Goal: Information Seeking & Learning: Learn about a topic

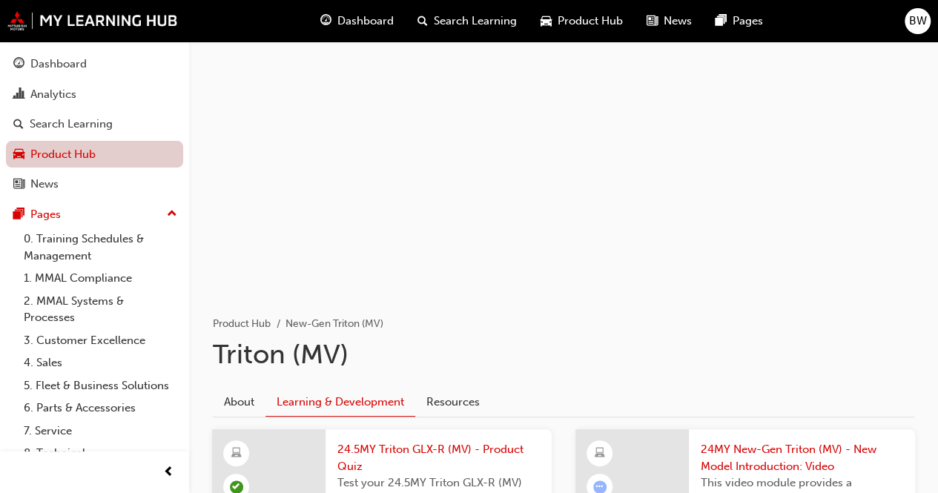
click at [116, 155] on link "Product Hub" at bounding box center [94, 154] width 177 height 27
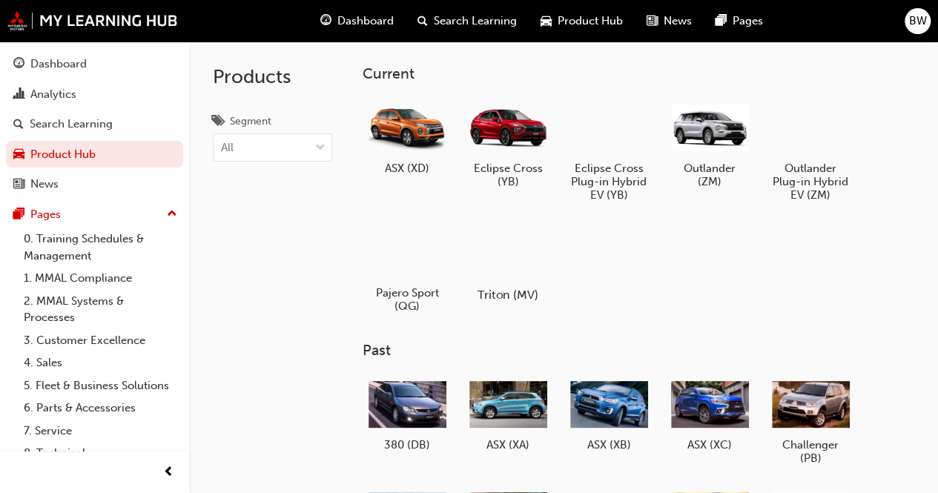
click at [521, 253] on div at bounding box center [507, 251] width 82 height 59
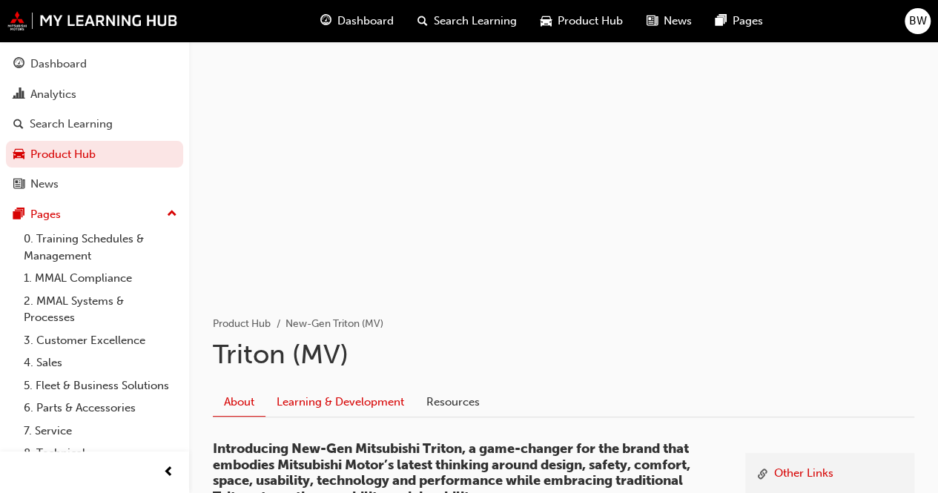
click at [377, 410] on link "Learning & Development" at bounding box center [340, 403] width 150 height 28
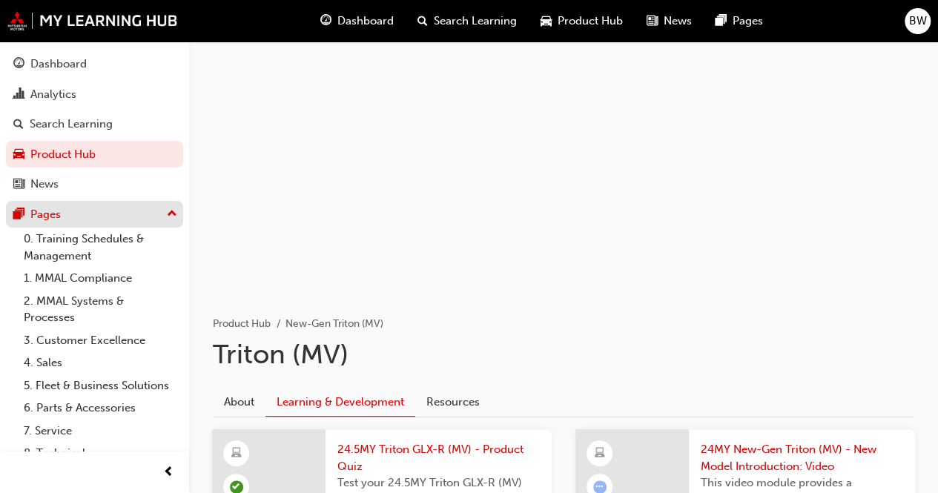
click at [116, 214] on div "Pages" at bounding box center [94, 214] width 162 height 19
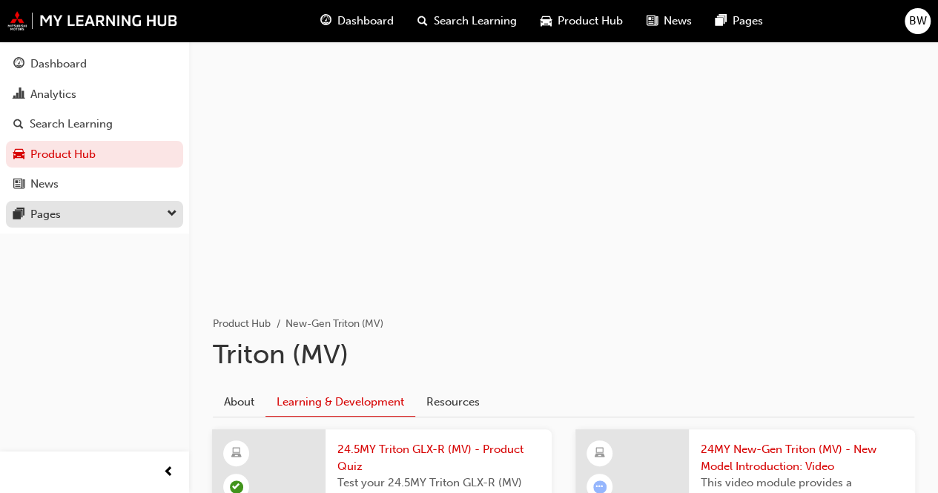
click at [116, 214] on div "Pages" at bounding box center [94, 214] width 162 height 19
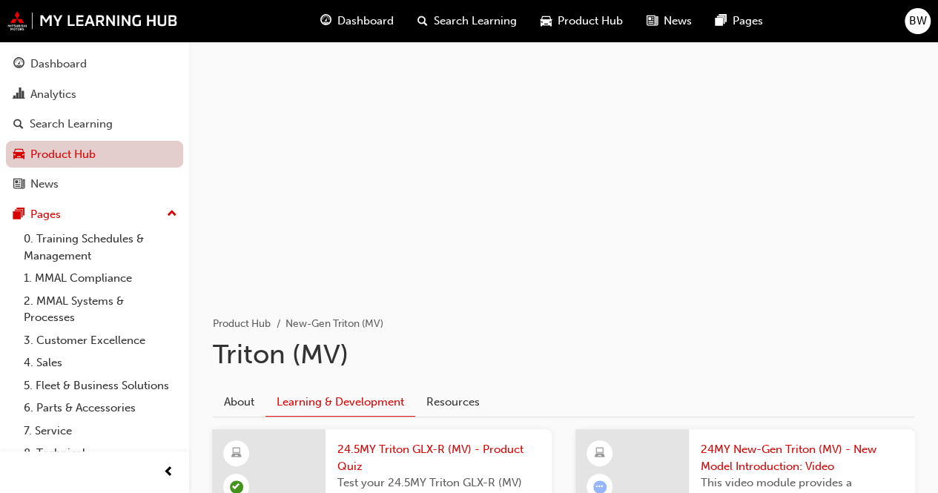
click at [119, 146] on link "Product Hub" at bounding box center [94, 154] width 177 height 27
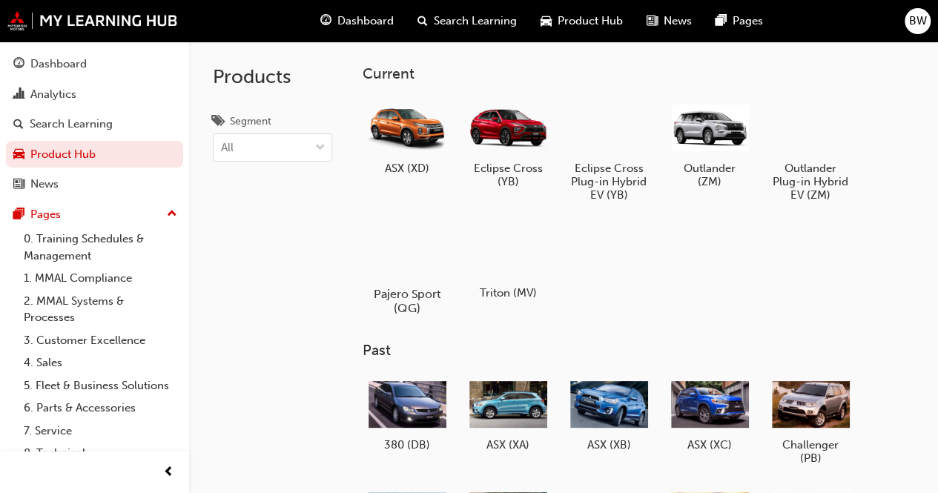
click at [423, 256] on div at bounding box center [407, 251] width 82 height 59
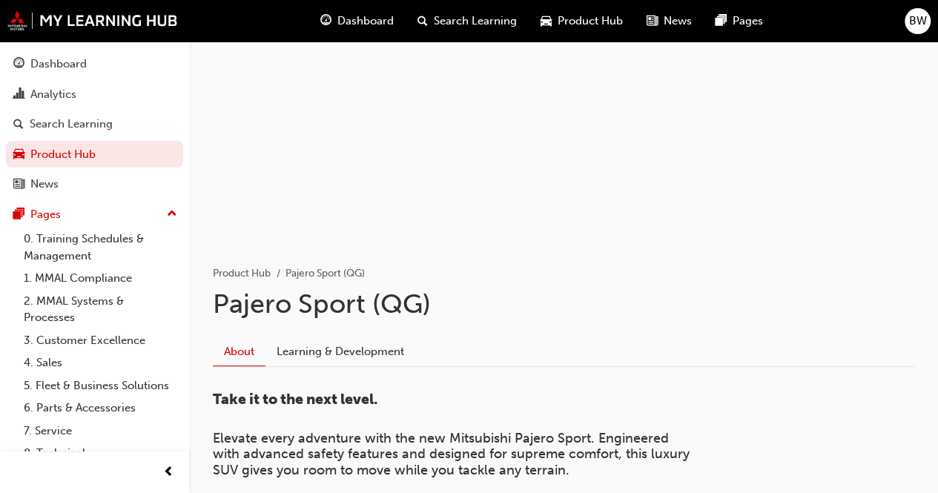
scroll to position [74, 0]
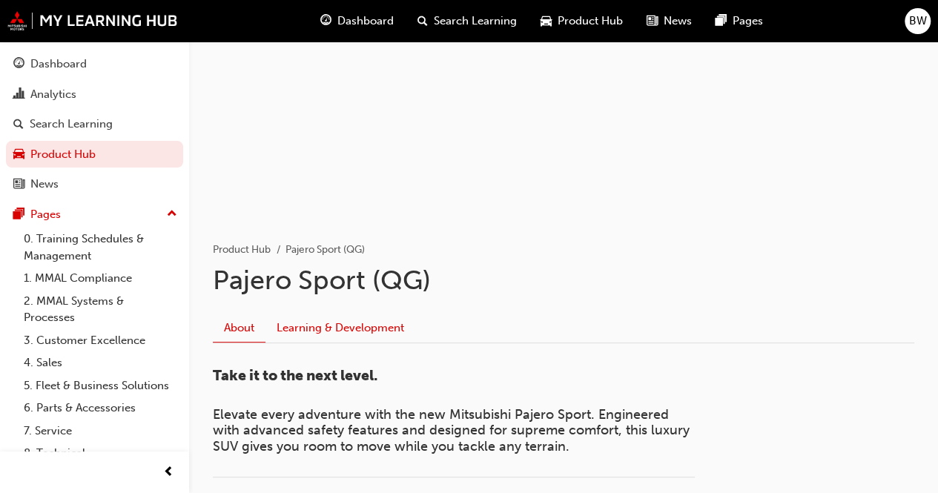
click at [306, 330] on link "Learning & Development" at bounding box center [340, 328] width 150 height 28
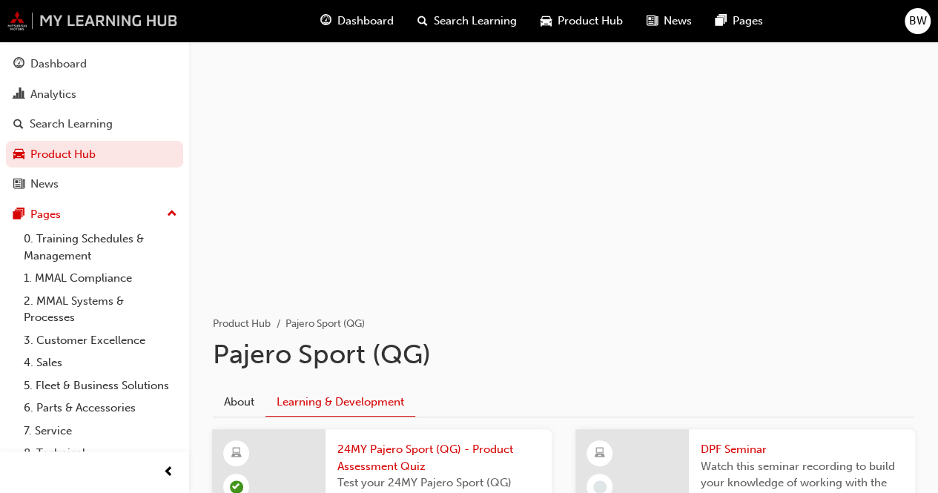
click at [27, 14] on img at bounding box center [92, 20] width 171 height 19
